Goal: Task Accomplishment & Management: Manage account settings

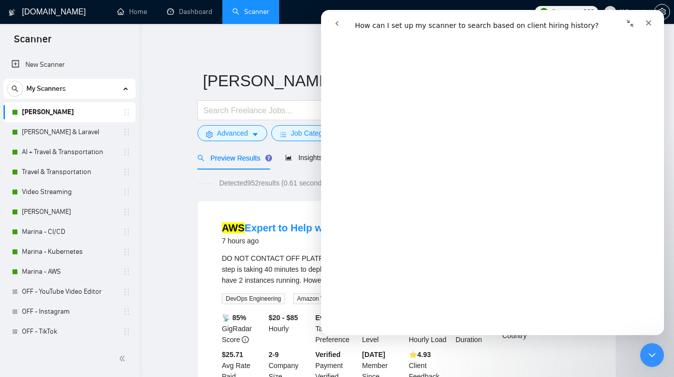
scroll to position [484, 0]
click at [653, 21] on div "Close" at bounding box center [649, 23] width 18 height 18
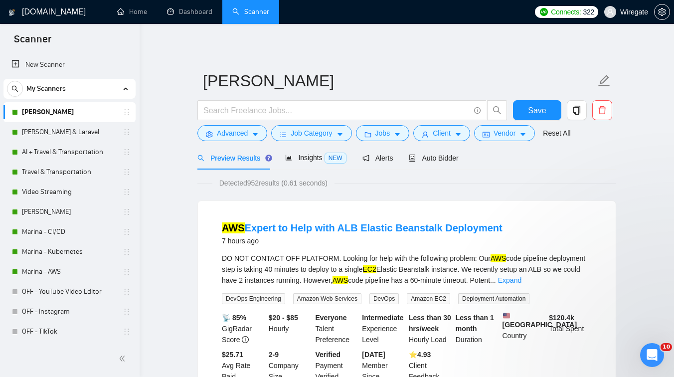
scroll to position [0, 0]
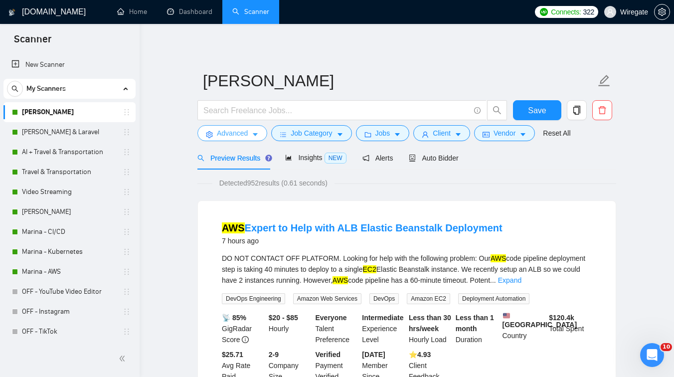
click at [255, 127] on button "Advanced" at bounding box center [233, 133] width 70 height 16
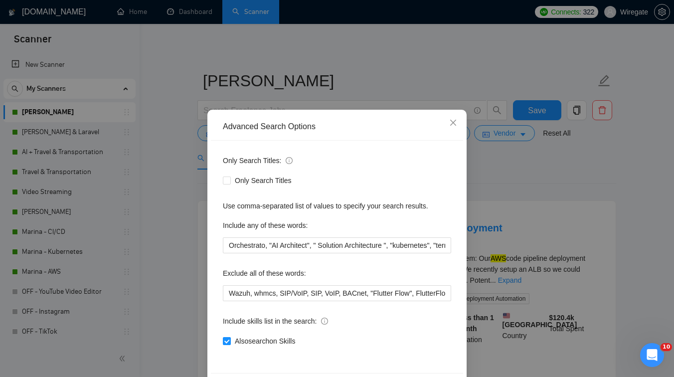
click at [163, 240] on div "Advanced Search Options Only Search Titles: Only Search Titles Use comma-separa…" at bounding box center [337, 188] width 674 height 377
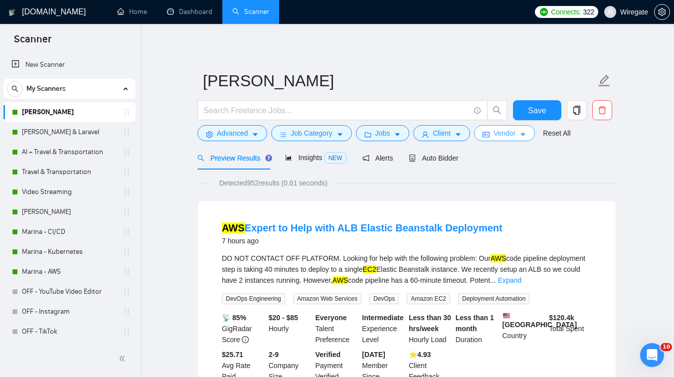
click at [506, 133] on span "Vendor" at bounding box center [505, 133] width 22 height 11
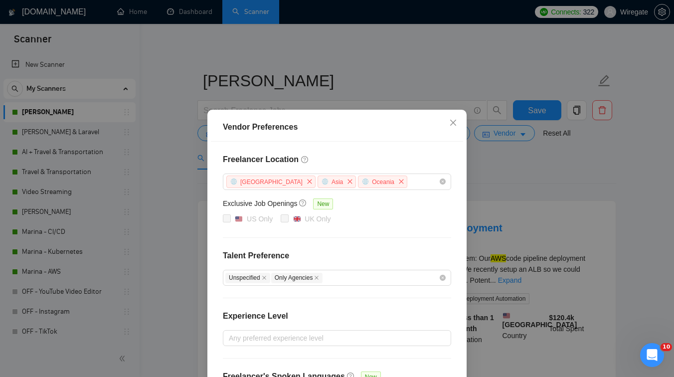
click at [497, 184] on div "Vendor Preferences Freelancer Location [GEOGRAPHIC_DATA] [GEOGRAPHIC_DATA] [GEO…" at bounding box center [337, 188] width 674 height 377
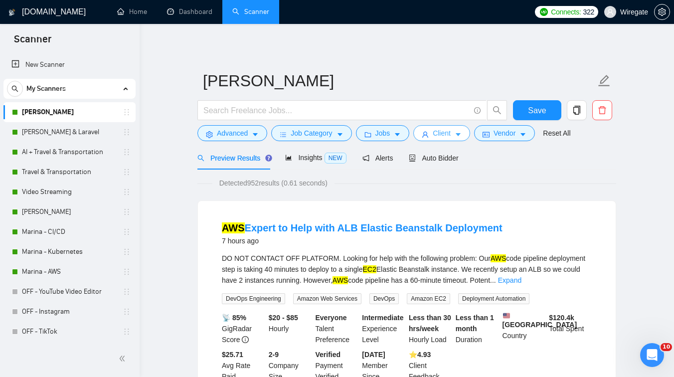
click at [433, 138] on button "Client" at bounding box center [441, 133] width 57 height 16
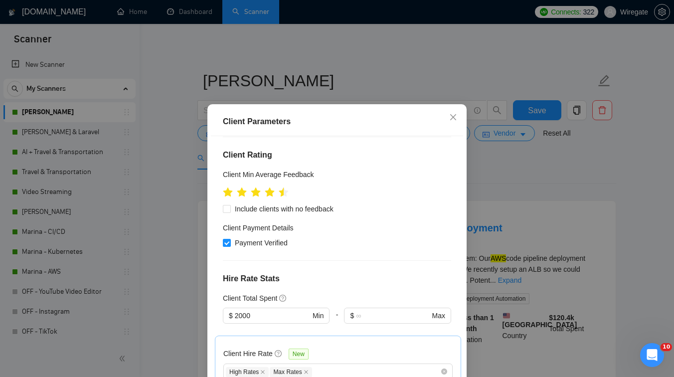
scroll to position [185, 0]
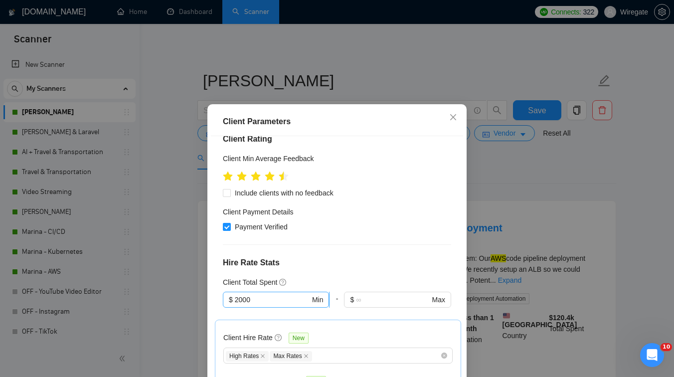
click at [238, 294] on input "2000" at bounding box center [272, 299] width 75 height 11
click at [274, 280] on div "$1,000" at bounding box center [276, 277] width 95 height 11
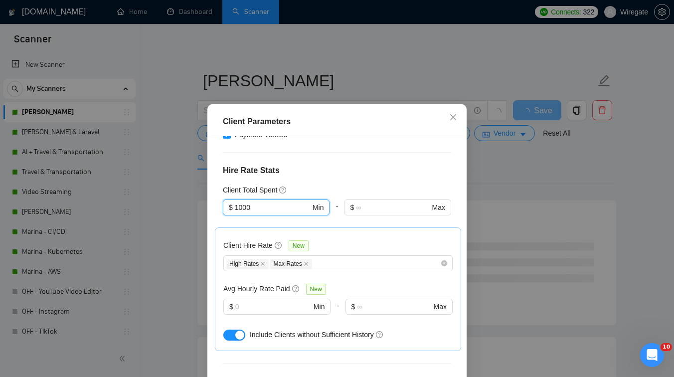
scroll to position [381, 0]
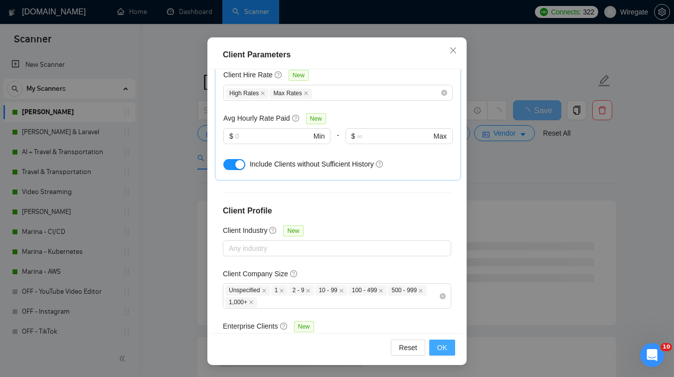
type input "1000"
click at [446, 350] on span "OK" at bounding box center [442, 347] width 10 height 11
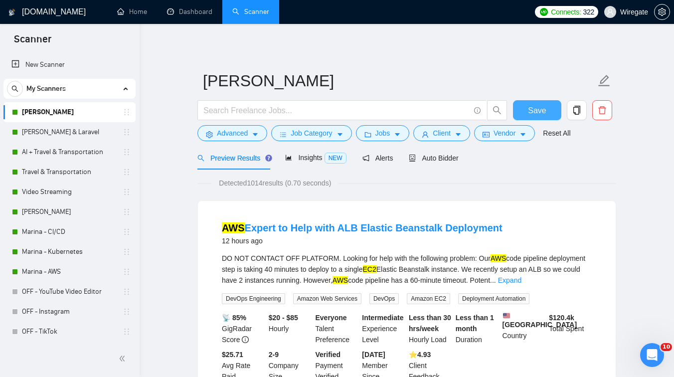
click at [531, 112] on span "Save" at bounding box center [537, 110] width 18 height 12
click at [69, 187] on link "Video Streaming" at bounding box center [69, 192] width 95 height 20
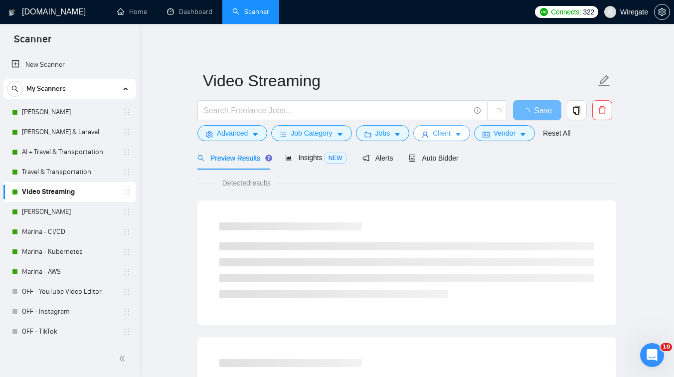
click at [447, 133] on span "Client" at bounding box center [442, 133] width 18 height 11
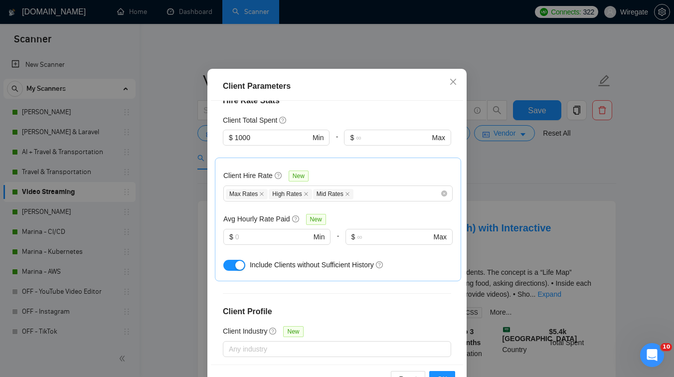
scroll to position [264, 0]
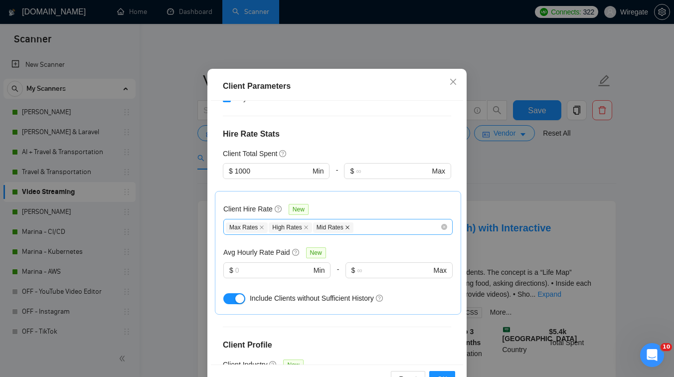
click at [350, 225] on icon "close" at bounding box center [348, 227] width 4 height 4
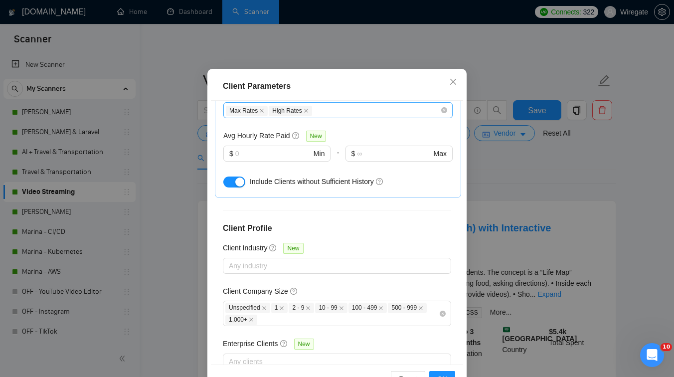
scroll to position [67, 0]
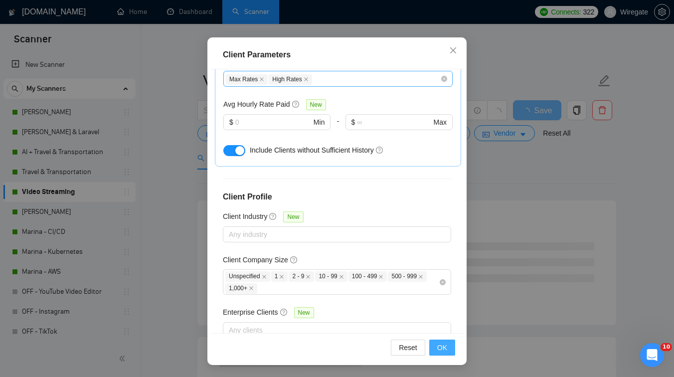
click at [443, 353] on button "OK" at bounding box center [442, 348] width 26 height 16
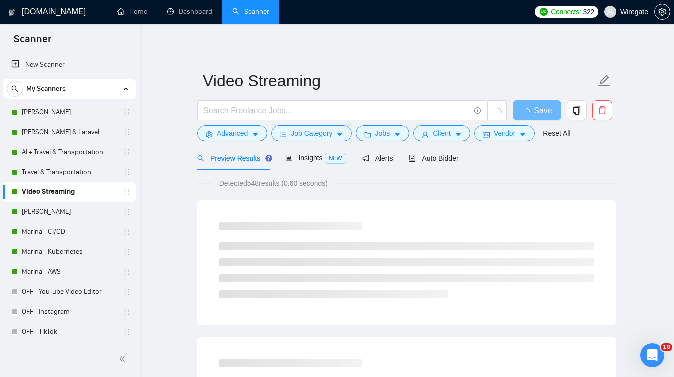
scroll to position [22, 0]
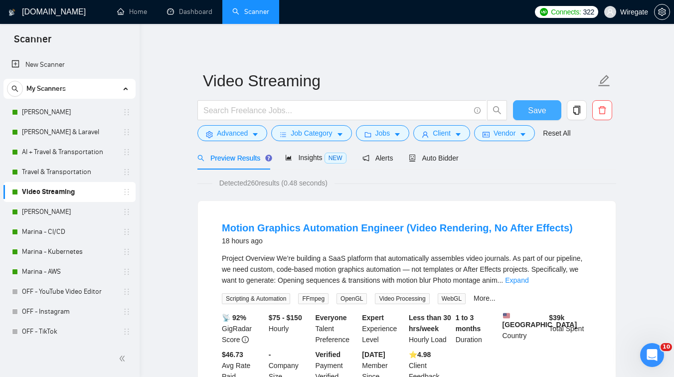
click at [541, 106] on span "Save" at bounding box center [537, 110] width 18 height 12
click at [82, 128] on link "[PERSON_NAME] & Laravel" at bounding box center [69, 132] width 95 height 20
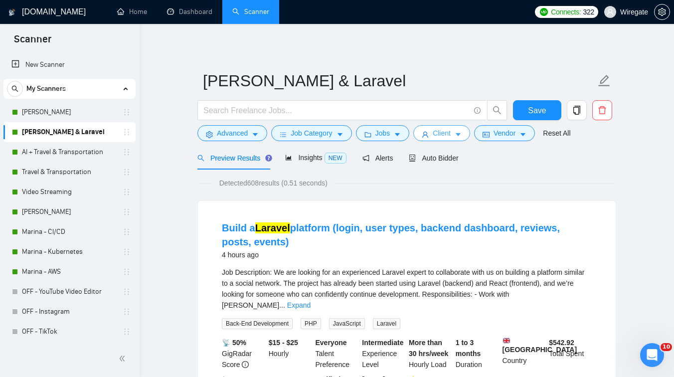
click at [442, 134] on span "Client" at bounding box center [442, 133] width 18 height 11
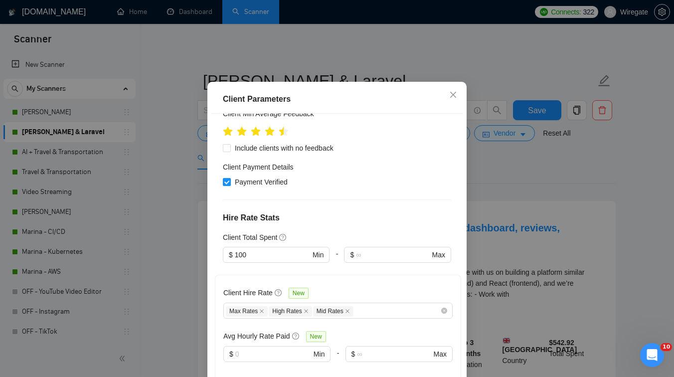
scroll to position [165, 0]
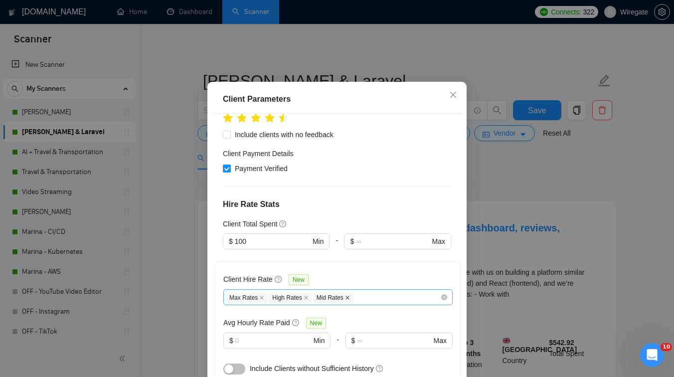
click at [350, 300] on icon "close" at bounding box center [348, 298] width 4 height 4
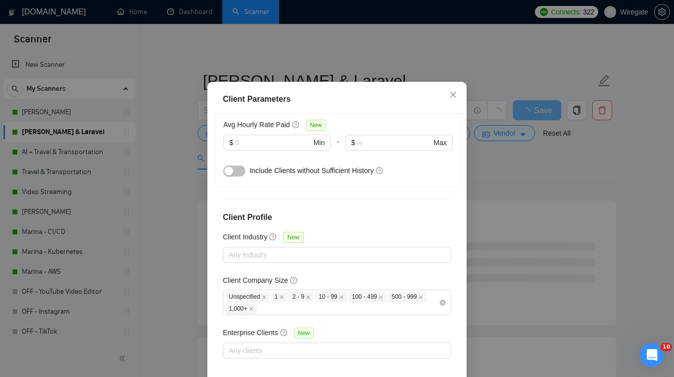
scroll to position [367, 0]
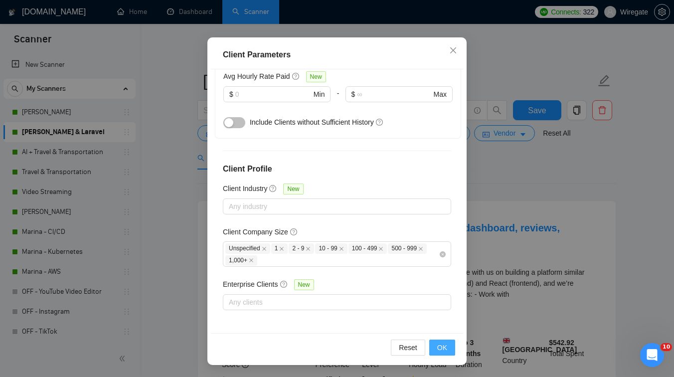
click at [444, 346] on span "OK" at bounding box center [442, 347] width 10 height 11
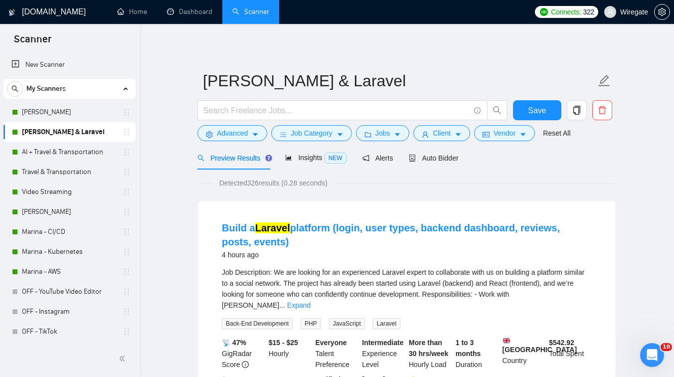
scroll to position [22, 0]
click at [443, 132] on span "Client" at bounding box center [442, 133] width 18 height 11
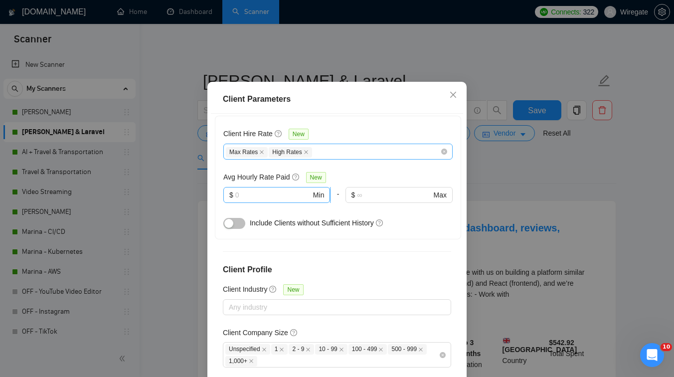
scroll to position [268, 0]
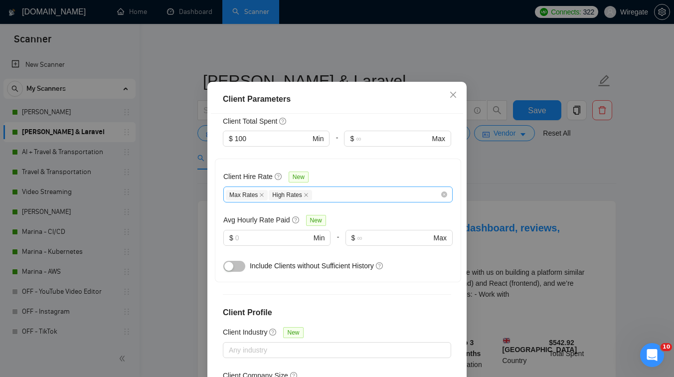
click at [342, 200] on div "Max Rates High Rates" at bounding box center [333, 195] width 214 height 12
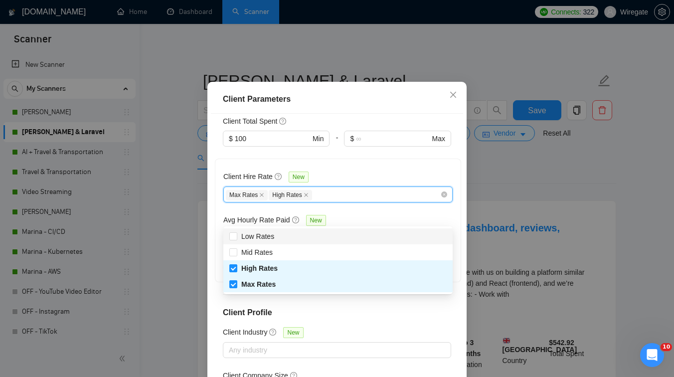
click at [376, 192] on div "Client Hire Rate New Max Rates High Rates Avg Hourly Rate Paid New $ Min - $ Ma…" at bounding box center [337, 220] width 229 height 107
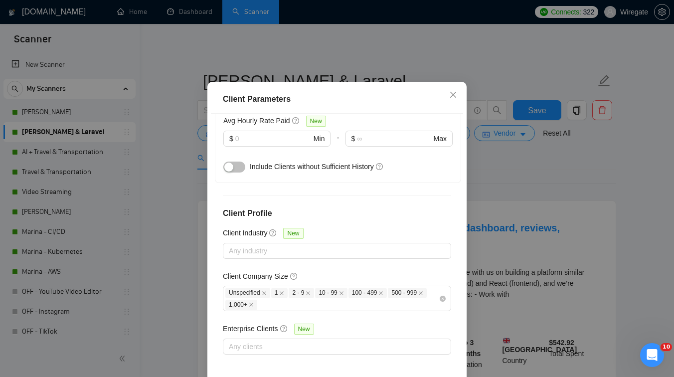
scroll to position [67, 0]
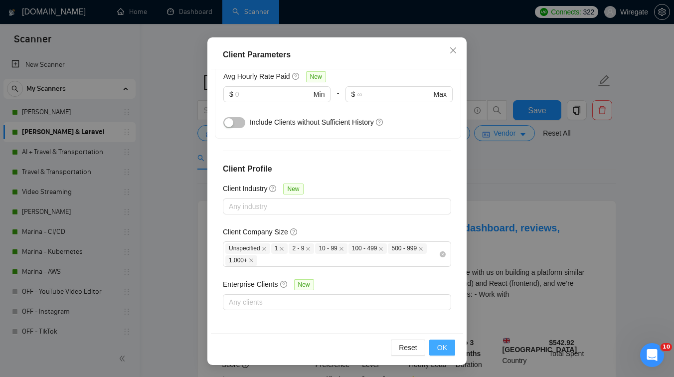
click at [447, 347] on span "OK" at bounding box center [442, 347] width 10 height 11
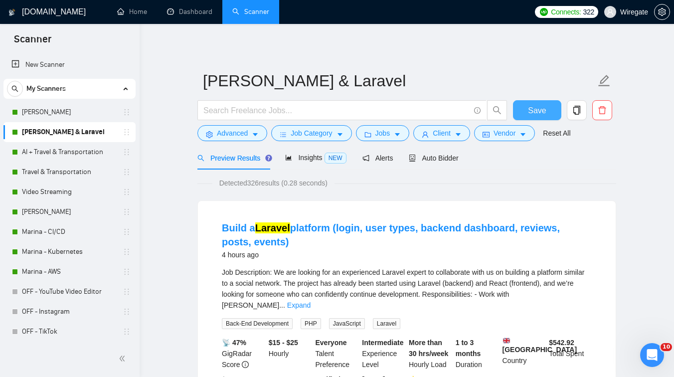
click at [527, 113] on button "Save" at bounding box center [537, 110] width 48 height 20
click at [73, 156] on link "AI + Travel & Transportation" at bounding box center [69, 152] width 95 height 20
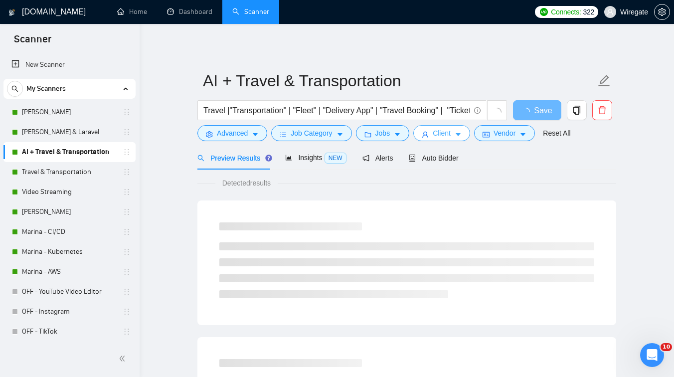
click at [451, 132] on span "Client" at bounding box center [442, 133] width 18 height 11
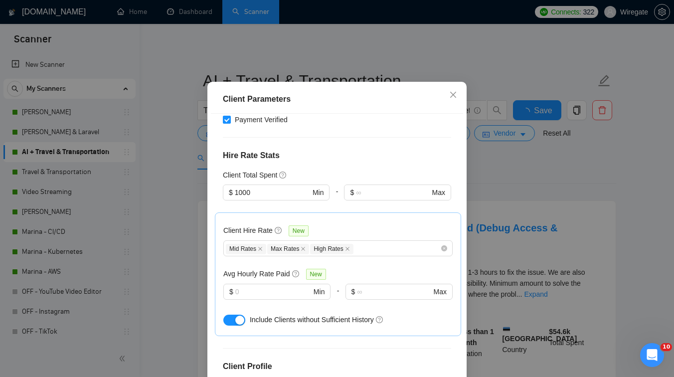
scroll to position [246, 0]
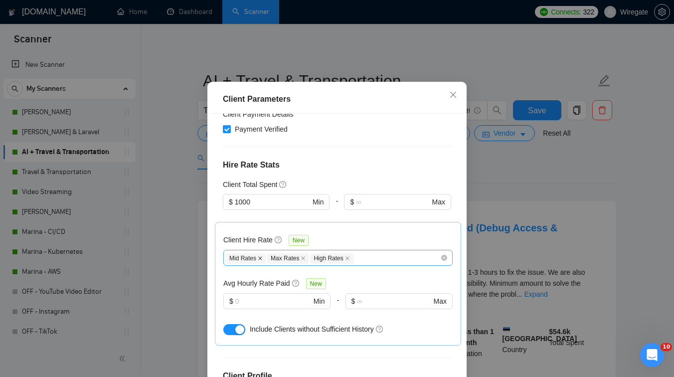
click at [261, 256] on icon "close" at bounding box center [260, 258] width 5 height 5
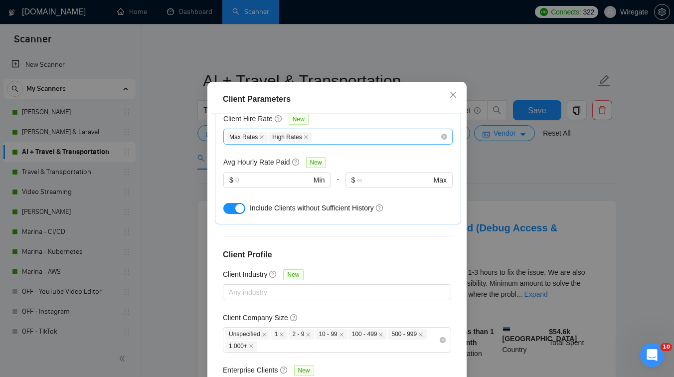
scroll to position [381, 0]
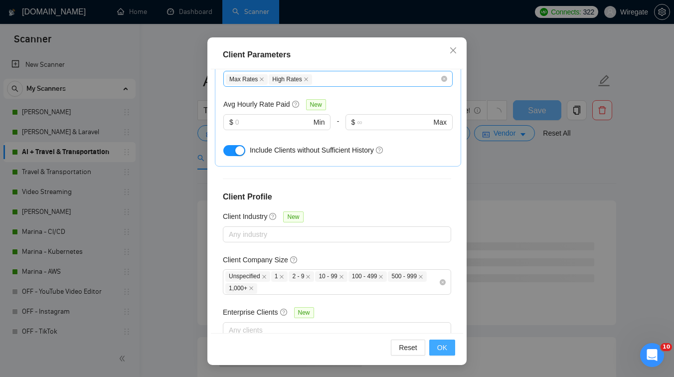
click at [448, 347] on button "OK" at bounding box center [442, 348] width 26 height 16
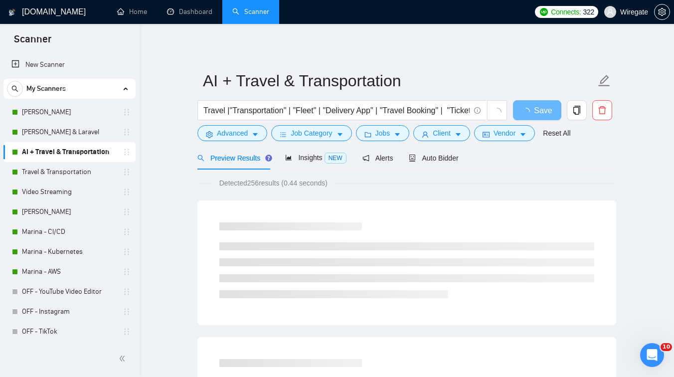
scroll to position [22, 0]
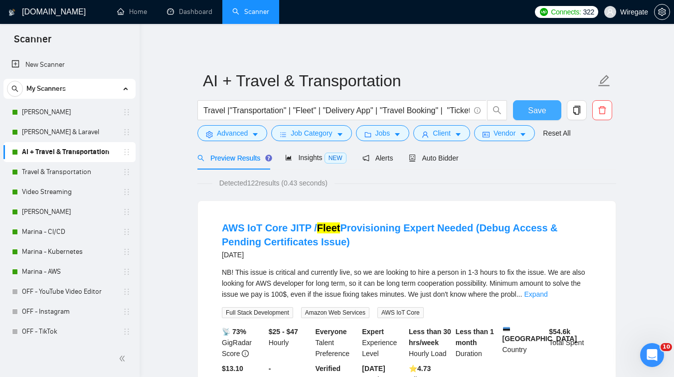
click at [533, 110] on span "Save" at bounding box center [537, 110] width 18 height 12
click at [54, 170] on link "Travel & Transportation" at bounding box center [69, 172] width 95 height 20
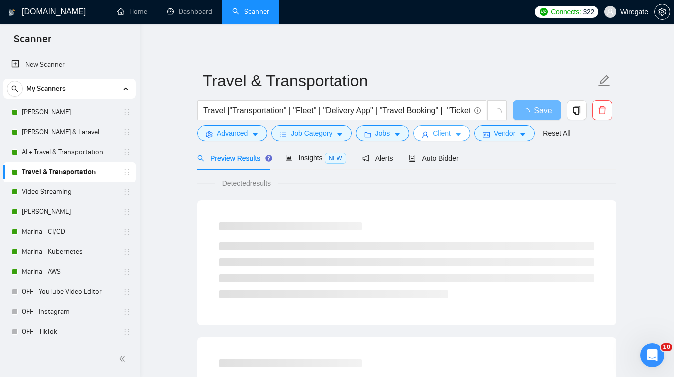
click at [448, 128] on span "Client" at bounding box center [442, 133] width 18 height 11
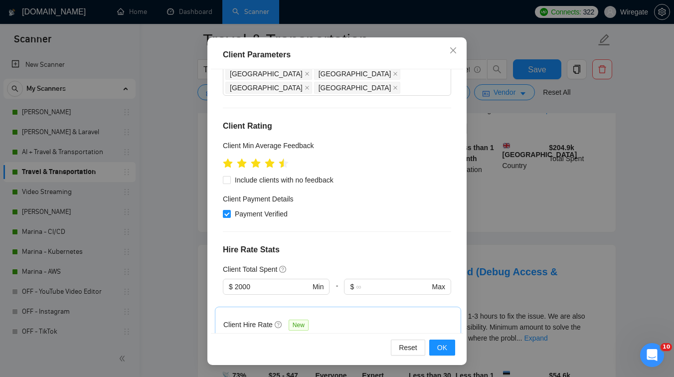
scroll to position [141, 0]
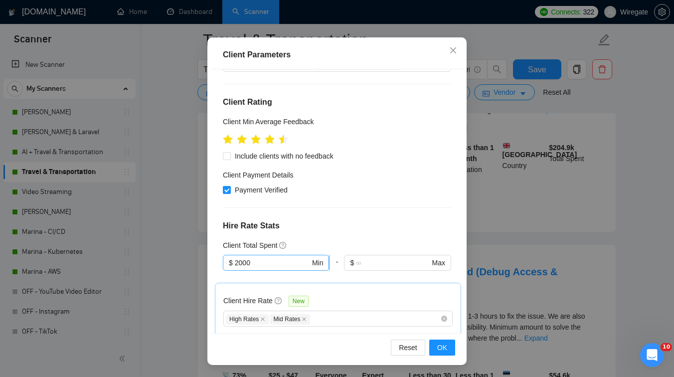
click at [238, 257] on input "2000" at bounding box center [272, 262] width 75 height 11
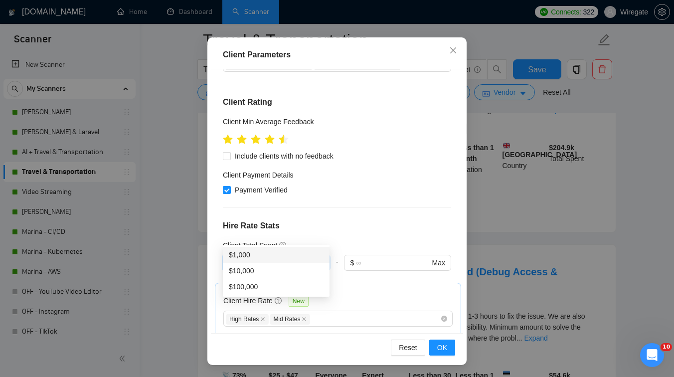
click at [281, 253] on div "$1,000" at bounding box center [276, 254] width 95 height 11
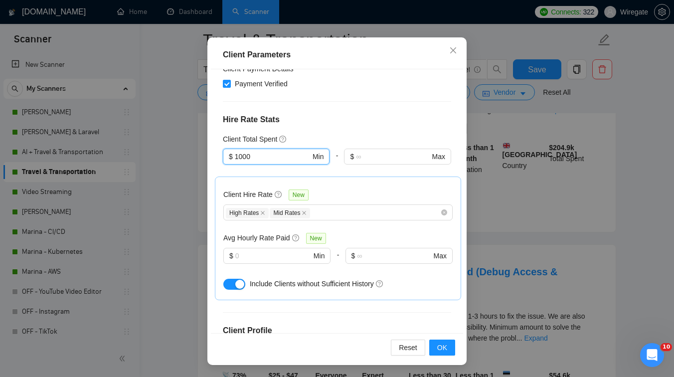
scroll to position [254, 0]
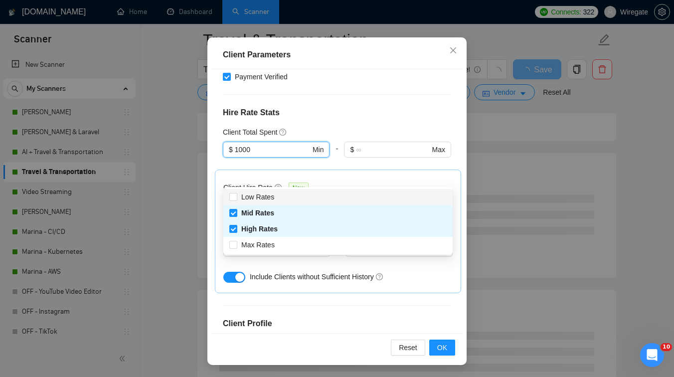
click at [355, 199] on div "High Rates Mid Rates" at bounding box center [333, 205] width 214 height 12
type input "1000"
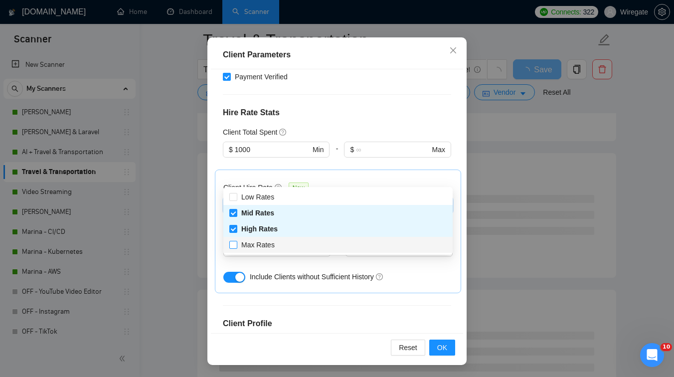
click at [261, 244] on span "Max Rates" at bounding box center [257, 245] width 33 height 8
click at [236, 244] on input "Max Rates" at bounding box center [232, 244] width 7 height 7
checkbox input "true"
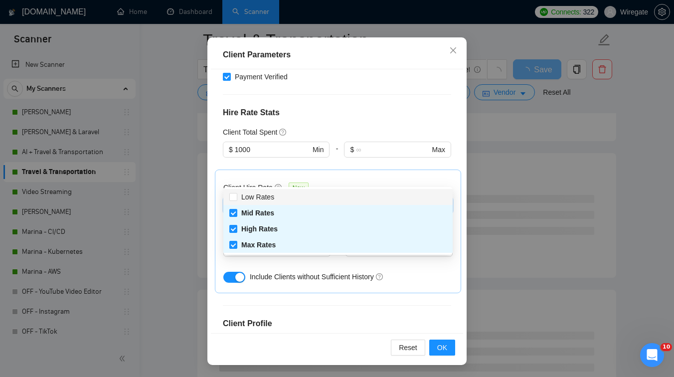
click at [307, 203] on icon "close" at bounding box center [304, 205] width 5 height 5
checkbox input "false"
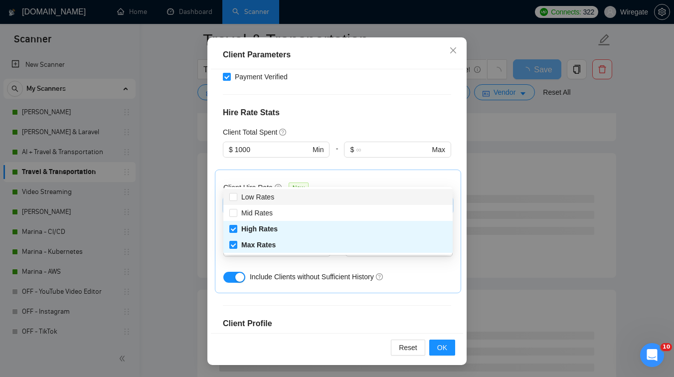
click at [359, 182] on div "Client Hire Rate New" at bounding box center [337, 189] width 229 height 15
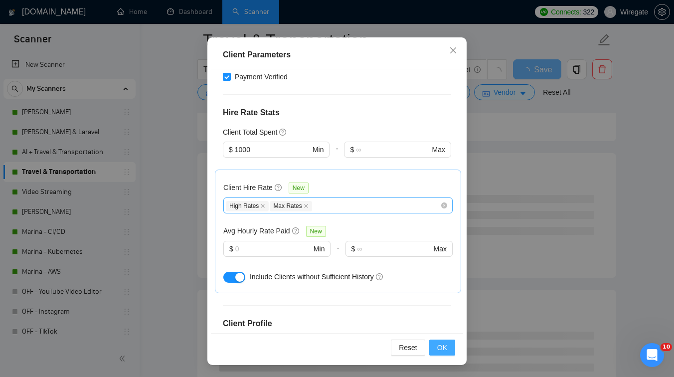
click at [436, 349] on button "OK" at bounding box center [442, 348] width 26 height 16
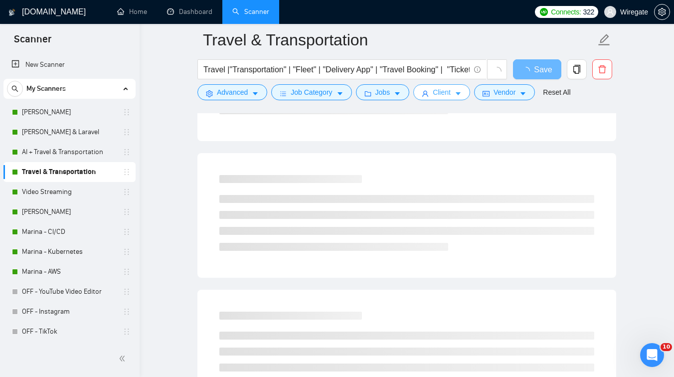
scroll to position [0, 0]
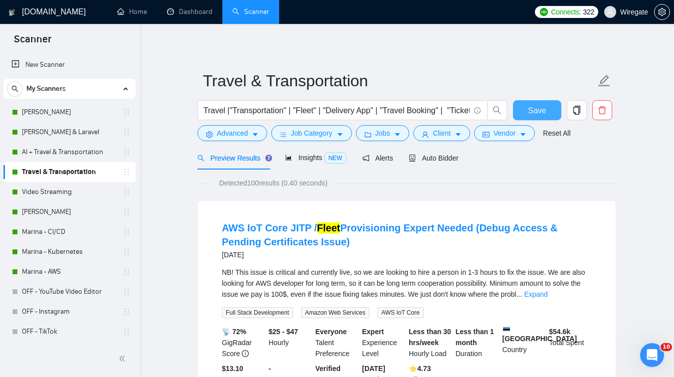
click at [539, 111] on span "Save" at bounding box center [537, 110] width 18 height 12
click at [76, 210] on link "[PERSON_NAME]" at bounding box center [69, 212] width 95 height 20
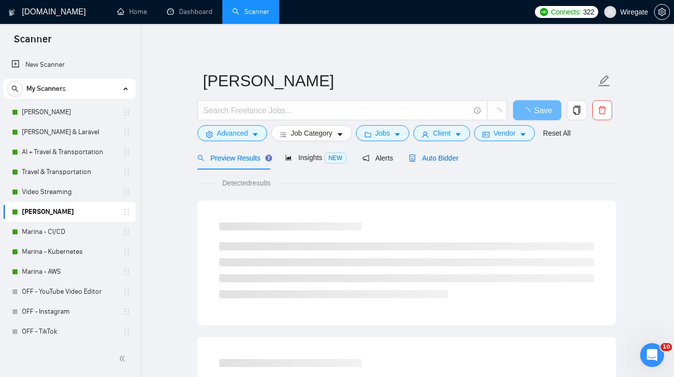
click at [430, 158] on span "Auto Bidder" at bounding box center [433, 158] width 49 height 8
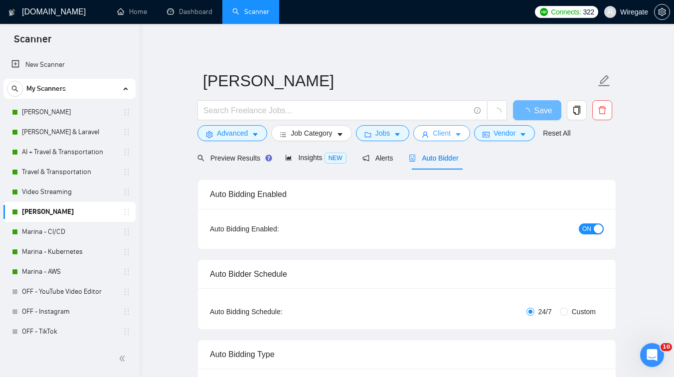
click at [445, 137] on span "Client" at bounding box center [442, 133] width 18 height 11
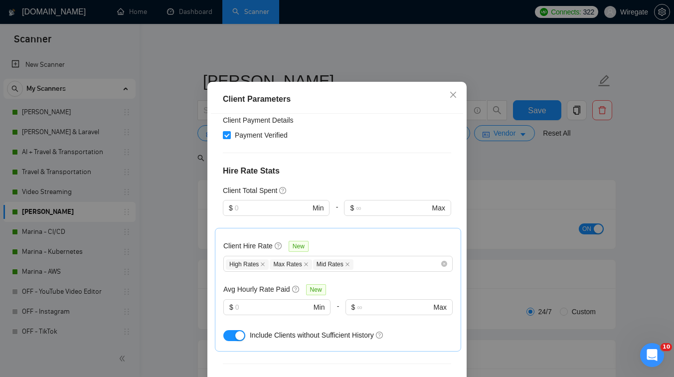
click at [537, 193] on div "Client Parameters Client Location Include Client Countries Select Exclude Clien…" at bounding box center [337, 188] width 674 height 377
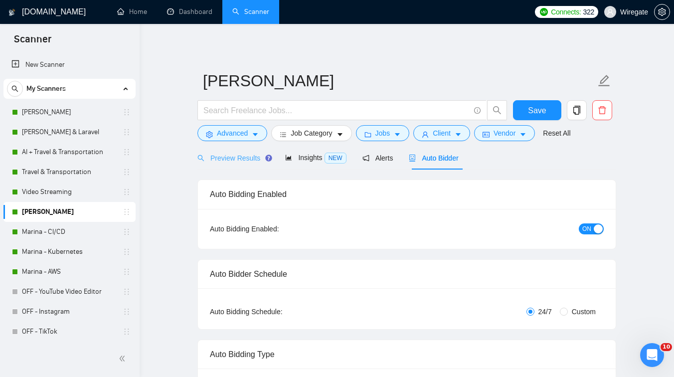
click at [244, 165] on div "Preview Results" at bounding box center [234, 157] width 72 height 23
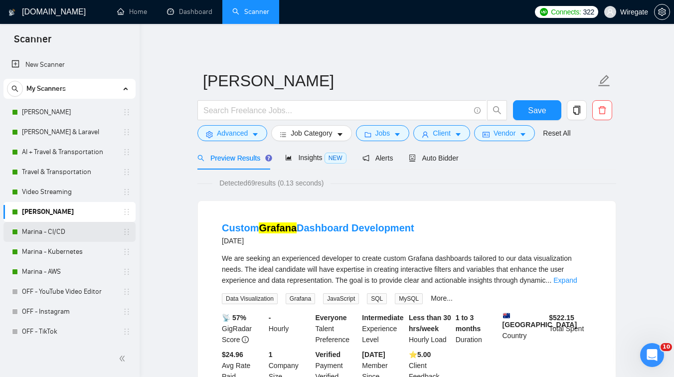
click at [67, 232] on link "Marina - CI/CD" at bounding box center [69, 232] width 95 height 20
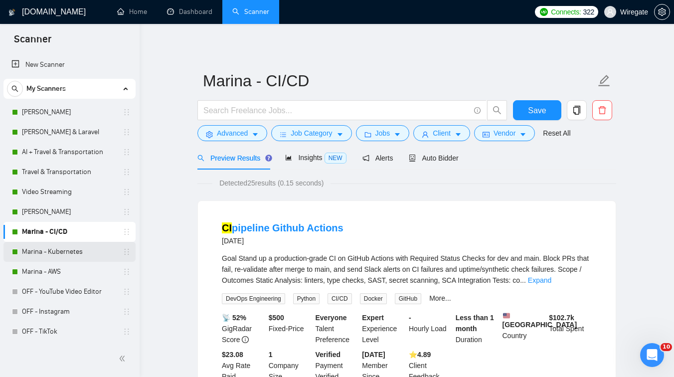
click at [60, 250] on link "Marina - Kubernetes" at bounding box center [69, 252] width 95 height 20
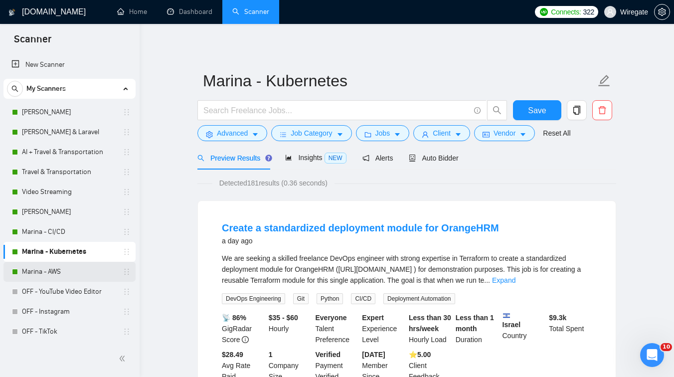
click at [56, 267] on link "Marina - AWS" at bounding box center [69, 272] width 95 height 20
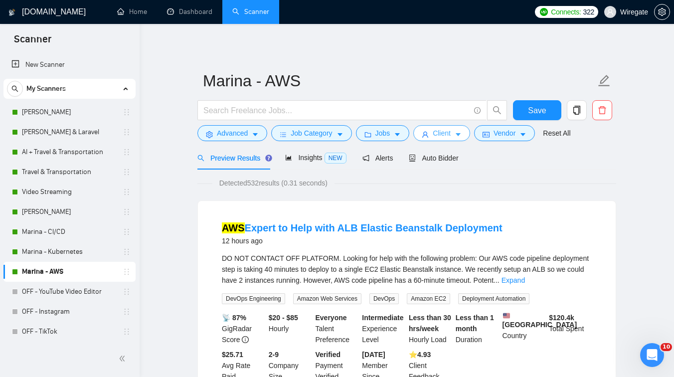
click at [452, 139] on button "Client" at bounding box center [441, 133] width 57 height 16
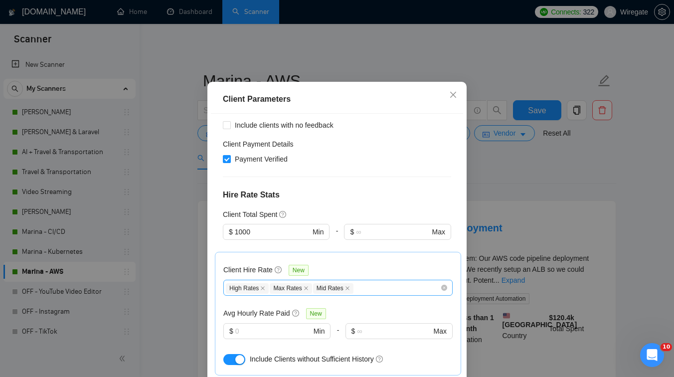
scroll to position [227, 0]
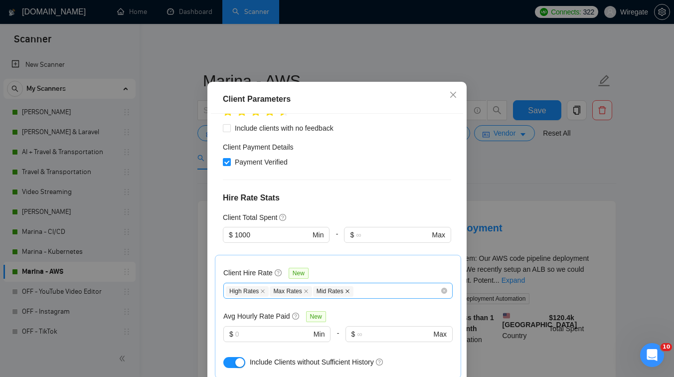
click at [349, 289] on icon "close" at bounding box center [348, 291] width 4 height 4
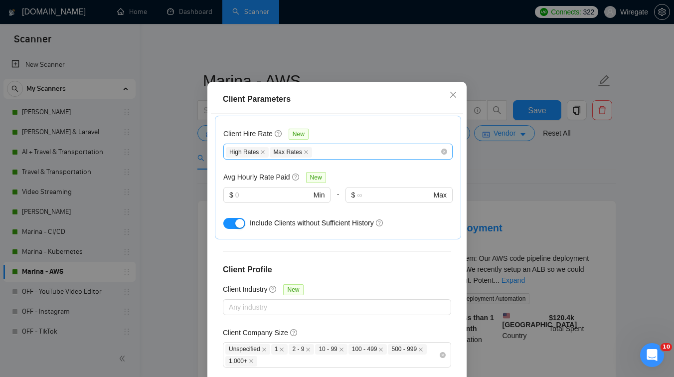
scroll to position [381, 0]
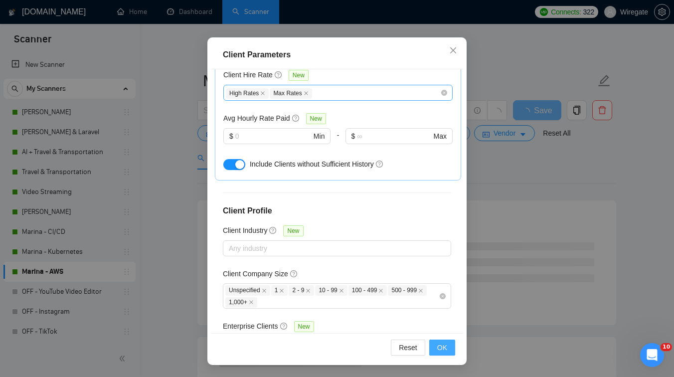
click at [454, 350] on button "OK" at bounding box center [442, 348] width 26 height 16
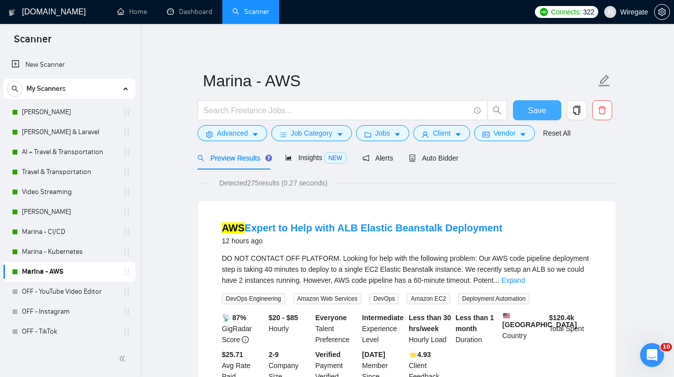
click at [531, 114] on span "Save" at bounding box center [537, 110] width 18 height 12
click at [197, 11] on link "Dashboard" at bounding box center [189, 11] width 45 height 8
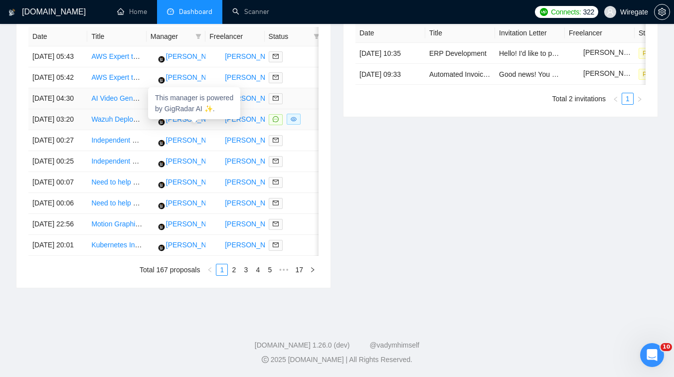
scroll to position [519, 0]
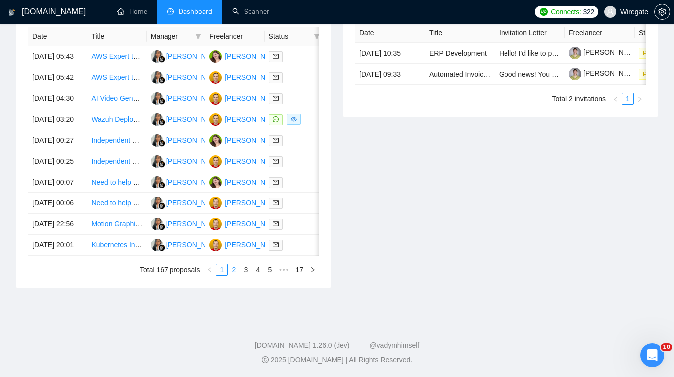
click at [231, 269] on link "2" at bounding box center [233, 269] width 11 height 11
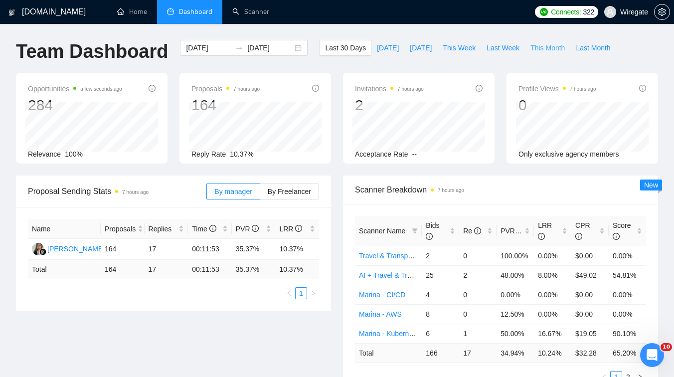
click at [548, 42] on span "This Month" at bounding box center [548, 47] width 34 height 11
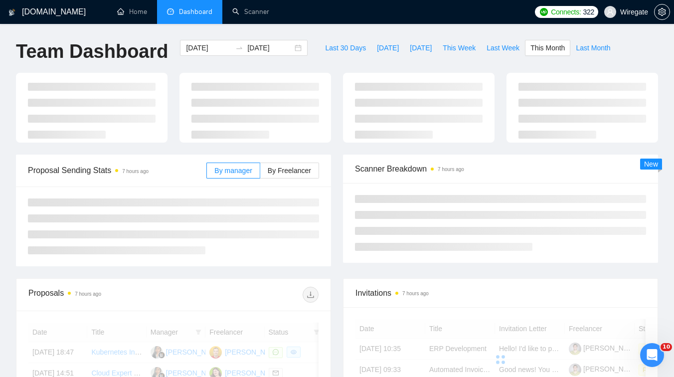
type input "[DATE]"
